Goal: Navigation & Orientation: Find specific page/section

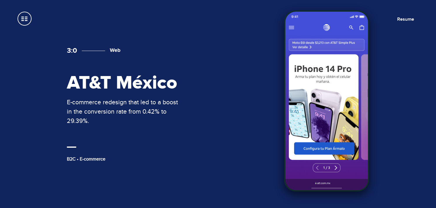
click at [134, 99] on p "E-commerce redesign that led to a boost in the conversion rate from 0.42% to 29…" at bounding box center [125, 112] width 117 height 28
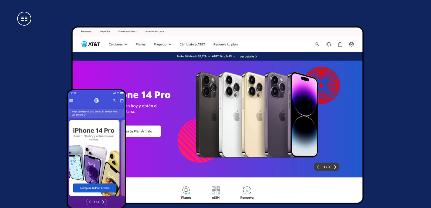
click at [24, 22] on span at bounding box center [24, 19] width 14 height 14
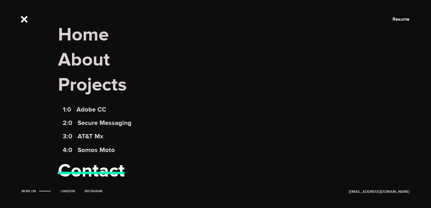
click at [83, 170] on link "Contact" at bounding box center [91, 171] width 67 height 23
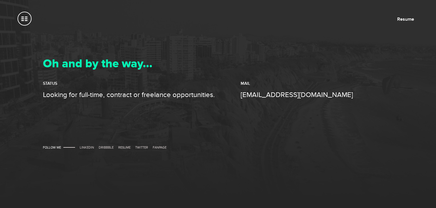
click at [27, 18] on span at bounding box center [25, 19] width 14 height 14
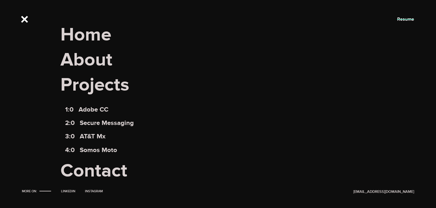
click at [407, 19] on link "Resume" at bounding box center [405, 19] width 17 height 6
click at [94, 37] on link "Home" at bounding box center [85, 35] width 51 height 23
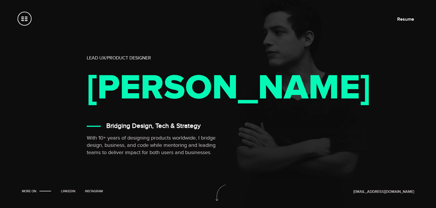
drag, startPoint x: 197, startPoint y: 102, endPoint x: 88, endPoint y: 41, distance: 124.9
click at [88, 55] on div "Lead UX/Product Designer Gianmarco Ramos Bridging Design, Tech & Strategy With …" at bounding box center [174, 106] width 175 height 102
click at [75, 62] on div "Lead UX/Product Designer Gianmarco Ramos Bridging Design, Tech & Strategy With …" at bounding box center [218, 104] width 436 height 208
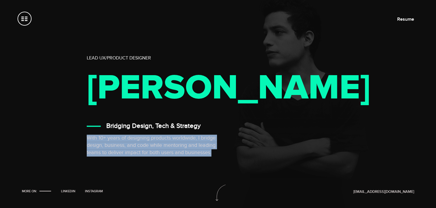
drag, startPoint x: 215, startPoint y: 170, endPoint x: 87, endPoint y: 153, distance: 128.7
click at [87, 153] on p "With 10+ years of designing products worldwide, I bridge design, business, and …" at bounding box center [157, 146] width 140 height 22
copy p "With 10+ years of designing products worldwide, I bridge design, business, and …"
click at [83, 142] on div at bounding box center [83, 142] width 0 height 0
click at [159, 157] on p "With 10+ years of designing products worldwide, I bridge design, business, and …" at bounding box center [157, 146] width 140 height 22
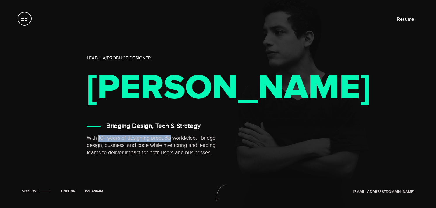
drag, startPoint x: 172, startPoint y: 154, endPoint x: 98, endPoint y: 153, distance: 73.6
click at [98, 153] on p "With 10+ years of designing products worldwide, I bridge design, business, and …" at bounding box center [157, 146] width 140 height 22
copy p "10+ years of designing products"
click at [167, 154] on p "With 10+ years of designing products worldwide, I bridge design, business, and …" at bounding box center [157, 146] width 140 height 22
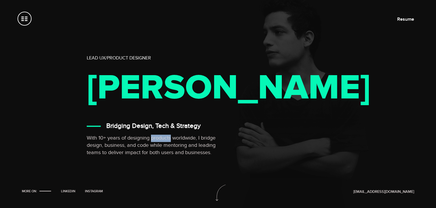
click at [167, 154] on p "With 10+ years of designing products worldwide, I bridge design, business, and …" at bounding box center [157, 146] width 140 height 22
drag, startPoint x: 171, startPoint y: 153, endPoint x: 99, endPoint y: 154, distance: 72.7
click at [99, 154] on p "With 10+ years of designing products worldwide, I bridge design, business, and …" at bounding box center [157, 146] width 140 height 22
copy p "10+ years of designing products"
click at [139, 130] on h3 "Bridging Design, Tech & Strategy" at bounding box center [153, 127] width 94 height 8
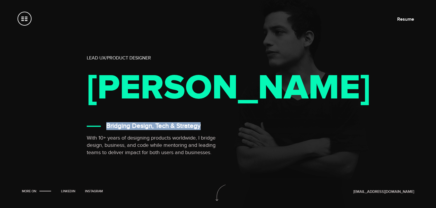
drag, startPoint x: 108, startPoint y: 142, endPoint x: 200, endPoint y: 143, distance: 91.7
click at [200, 130] on h3 "Bridging Design, Tech & Strategy" at bounding box center [153, 127] width 94 height 8
click at [196, 146] on div at bounding box center [196, 146] width 0 height 0
click at [231, 130] on div "Bridging Design, Tech & Strategy" at bounding box center [174, 127] width 175 height 8
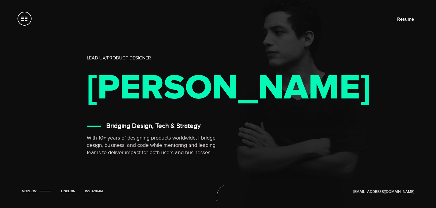
click at [28, 21] on span at bounding box center [25, 19] width 14 height 14
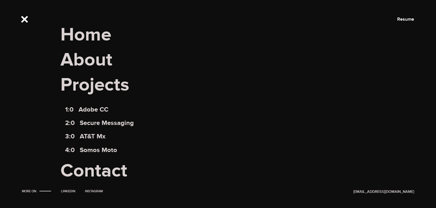
click at [28, 21] on span at bounding box center [25, 19] width 14 height 14
